Goal: Task Accomplishment & Management: Use online tool/utility

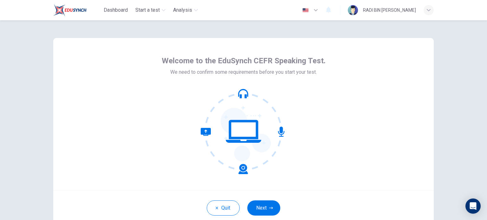
scroll to position [43, 0]
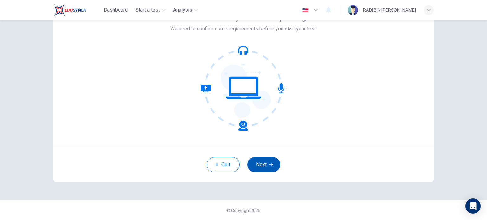
click at [262, 161] on button "Next" at bounding box center [263, 164] width 33 height 15
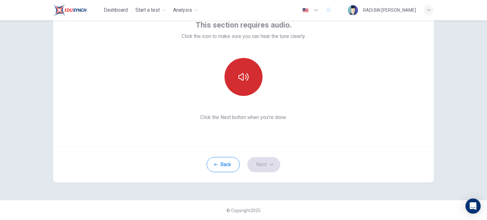
click at [243, 82] on icon "button" at bounding box center [243, 77] width 10 height 10
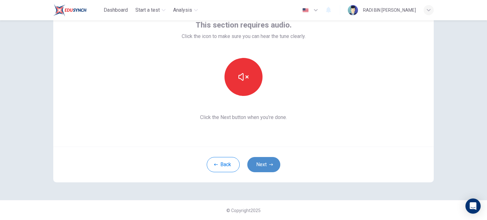
click at [267, 160] on button "Next" at bounding box center [263, 164] width 33 height 15
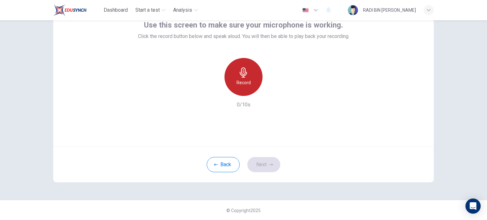
click at [240, 79] on h6 "Record" at bounding box center [244, 83] width 14 height 8
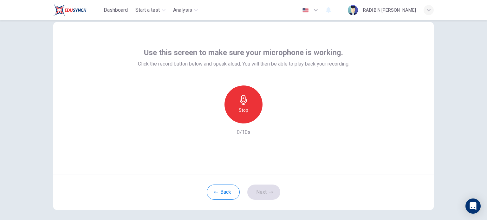
scroll to position [15, 0]
click at [271, 121] on icon "button" at bounding box center [273, 119] width 6 height 6
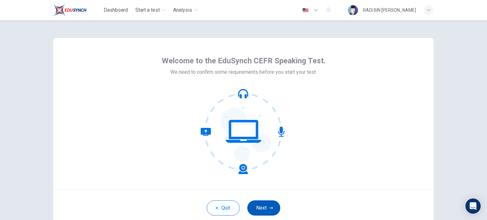
click at [254, 207] on button "Next" at bounding box center [263, 208] width 33 height 15
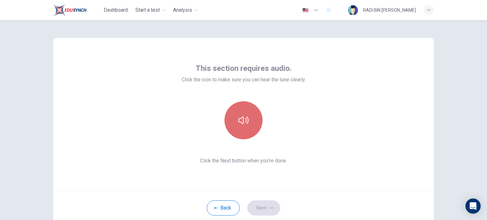
click at [244, 119] on icon "button" at bounding box center [243, 121] width 10 height 8
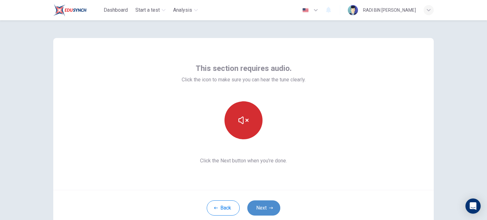
click at [260, 214] on button "Next" at bounding box center [263, 208] width 33 height 15
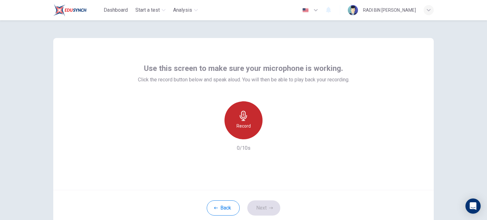
click at [247, 126] on h6 "Record" at bounding box center [244, 126] width 14 height 8
click at [247, 126] on div "Record" at bounding box center [244, 120] width 38 height 38
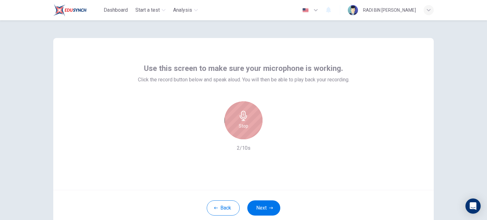
click at [247, 126] on div "Stop" at bounding box center [244, 120] width 38 height 38
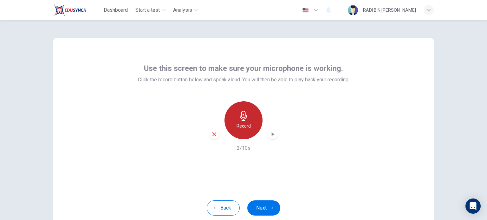
click at [247, 126] on h6 "Record" at bounding box center [244, 126] width 14 height 8
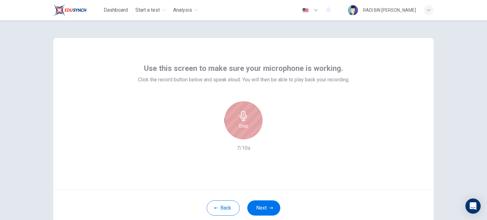
click at [247, 126] on div "Stop" at bounding box center [244, 120] width 38 height 38
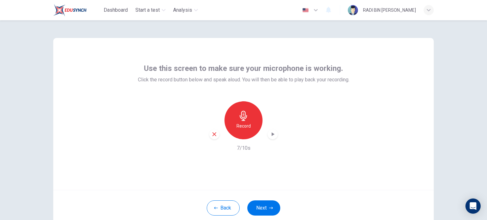
click at [272, 135] on icon "button" at bounding box center [273, 135] width 3 height 4
click at [271, 129] on div "button" at bounding box center [273, 134] width 10 height 10
click at [216, 134] on div "button" at bounding box center [214, 134] width 10 height 10
click at [258, 208] on button "Next" at bounding box center [263, 208] width 33 height 15
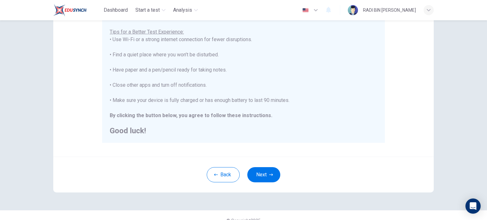
scroll to position [132, 0]
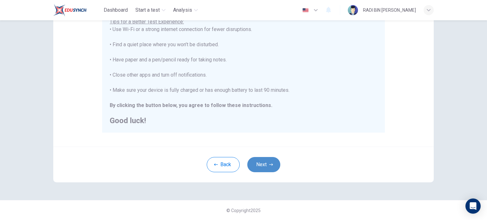
click at [271, 166] on button "Next" at bounding box center [263, 164] width 33 height 15
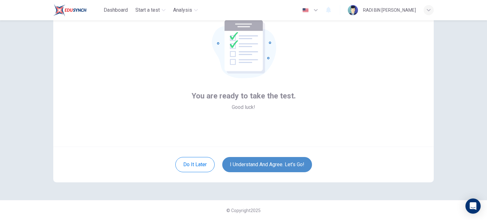
click at [271, 166] on button "I understand and agree. Let’s go!" at bounding box center [267, 164] width 90 height 15
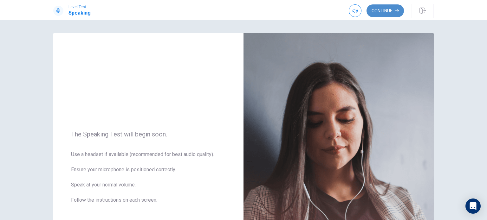
click at [389, 13] on button "Continue" at bounding box center [385, 10] width 37 height 13
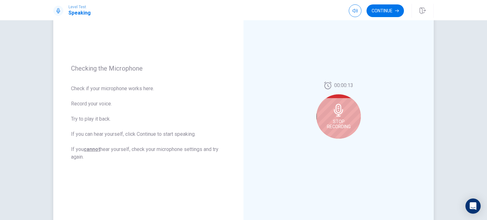
scroll to position [58, 0]
click at [335, 124] on span "Stop Recording" at bounding box center [339, 124] width 24 height 10
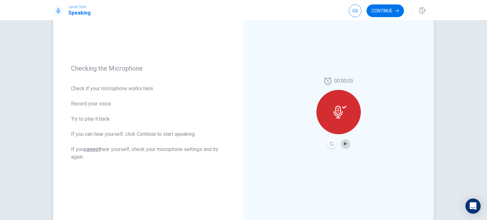
click at [343, 147] on button "Play Audio" at bounding box center [345, 144] width 9 height 9
click at [328, 141] on button "Record Again" at bounding box center [331, 144] width 9 height 9
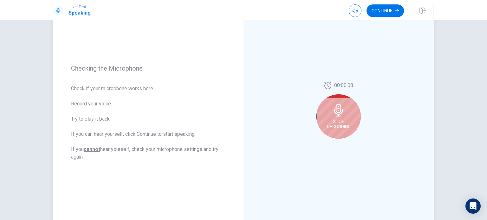
click at [357, 115] on div "Stop Recording" at bounding box center [339, 117] width 44 height 44
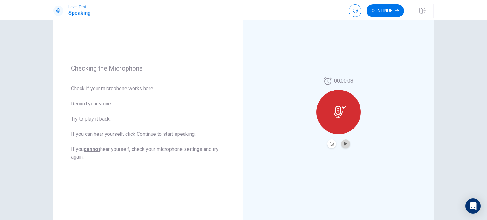
click at [341, 143] on button "Play Audio" at bounding box center [345, 144] width 9 height 9
click at [381, 7] on button "Continue" at bounding box center [385, 10] width 37 height 13
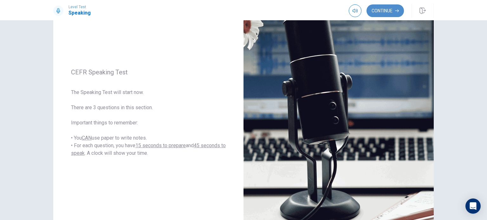
click at [381, 7] on button "Continue" at bounding box center [385, 10] width 37 height 13
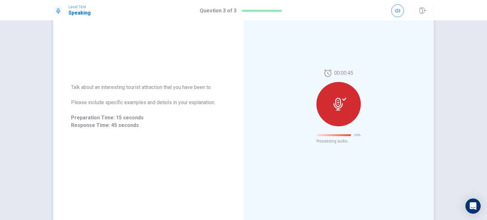
scroll to position [10, 0]
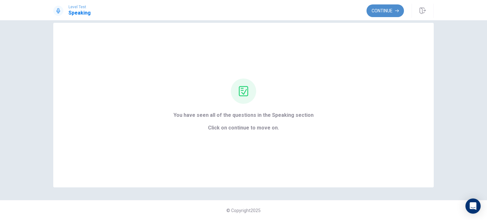
click at [387, 14] on button "Continue" at bounding box center [385, 10] width 37 height 13
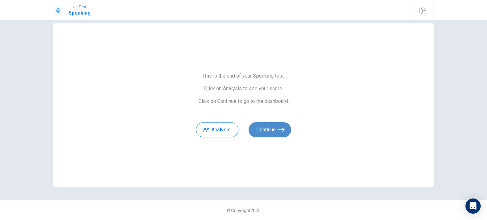
click at [275, 128] on button "Continue" at bounding box center [270, 129] width 42 height 15
